Goal: Information Seeking & Learning: Find specific fact

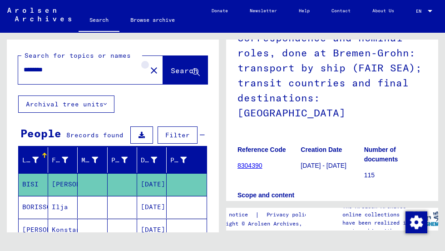
click at [148, 71] on mat-icon "close" at bounding box center [153, 70] width 11 height 11
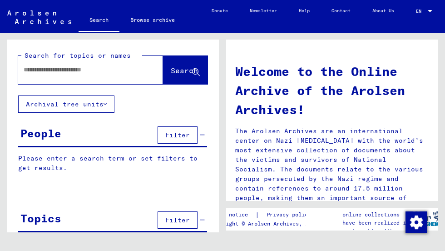
click at [102, 69] on input "text" at bounding box center [80, 70] width 112 height 10
paste input "**********"
type input "**********"
click at [171, 70] on span "Search" at bounding box center [184, 70] width 27 height 9
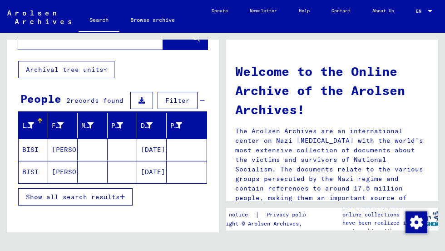
scroll to position [34, 0]
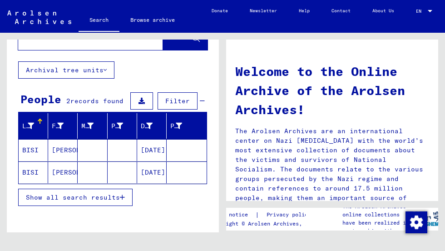
click at [63, 147] on mat-cell "[PERSON_NAME]" at bounding box center [62, 150] width 29 height 22
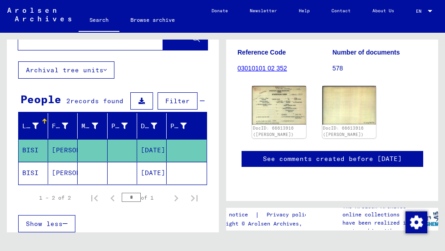
scroll to position [146, 0]
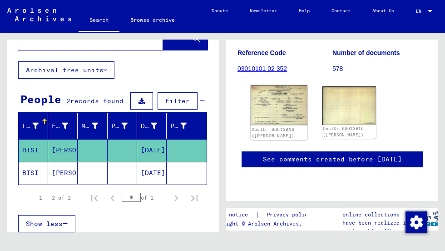
click at [282, 108] on img at bounding box center [279, 105] width 56 height 40
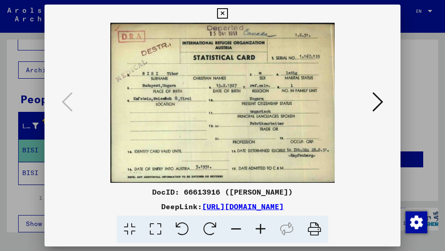
click at [379, 101] on icon at bounding box center [377, 102] width 11 height 22
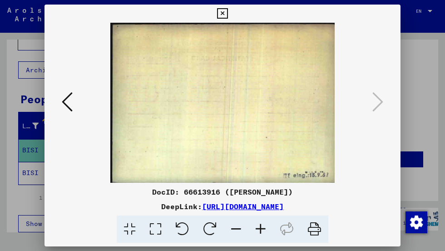
click at [220, 14] on icon at bounding box center [222, 13] width 10 height 11
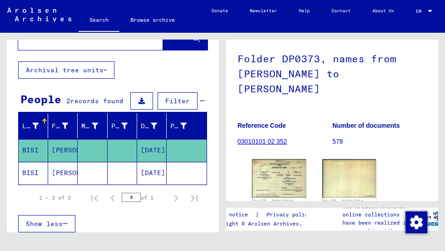
scroll to position [74, 0]
drag, startPoint x: 240, startPoint y: 55, endPoint x: 351, endPoint y: 139, distance: 139.3
click at [351, 139] on div "Folder DP0373, names from [PERSON_NAME] to [PERSON_NAME] Reference Code 0301010…" at bounding box center [331, 96] width 189 height 118
copy div "Folder DP0373, names from [PERSON_NAME] to [PERSON_NAME] Reference Code 0301010…"
click at [221, 173] on div "**********" at bounding box center [111, 132] width 222 height 199
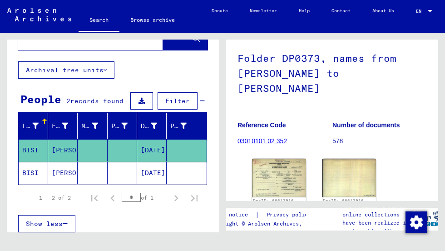
click at [64, 170] on mat-cell "[PERSON_NAME]" at bounding box center [62, 173] width 29 height 22
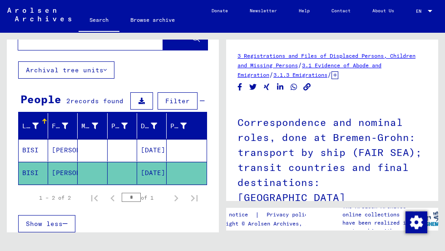
drag, startPoint x: 237, startPoint y: 121, endPoint x: 260, endPoint y: 141, distance: 30.2
click at [260, 175] on h1 "Correspondence and nominal roles, done at Bremen-Grohn: transport by ship (FAIR…" at bounding box center [331, 158] width 189 height 115
click at [260, 103] on h1 "Correspondence and nominal roles, done at Bremen-Grohn: transport by ship (FAIR…" at bounding box center [331, 158] width 189 height 115
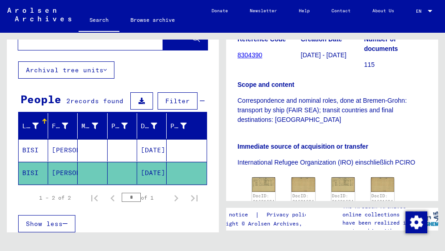
scroll to position [199, 0]
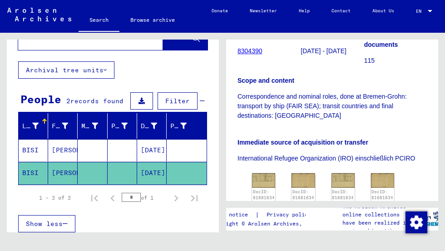
drag, startPoint x: 235, startPoint y: 48, endPoint x: 320, endPoint y: 193, distance: 168.7
click at [320, 193] on div "3 Registrations and Files of Displaced Persons, Children and Missing Persons / …" at bounding box center [332, 119] width 212 height 161
copy div "3 Registrations and Files of Displaced Persons, Children and Missing Persons / …"
click at [272, 127] on div "Immediate source of acquisition or transfer International Refugee Organization …" at bounding box center [331, 145] width 189 height 36
click at [264, 189] on link "DocID: 81681634" at bounding box center [263, 195] width 23 height 12
